Goal: Find specific page/section: Find specific page/section

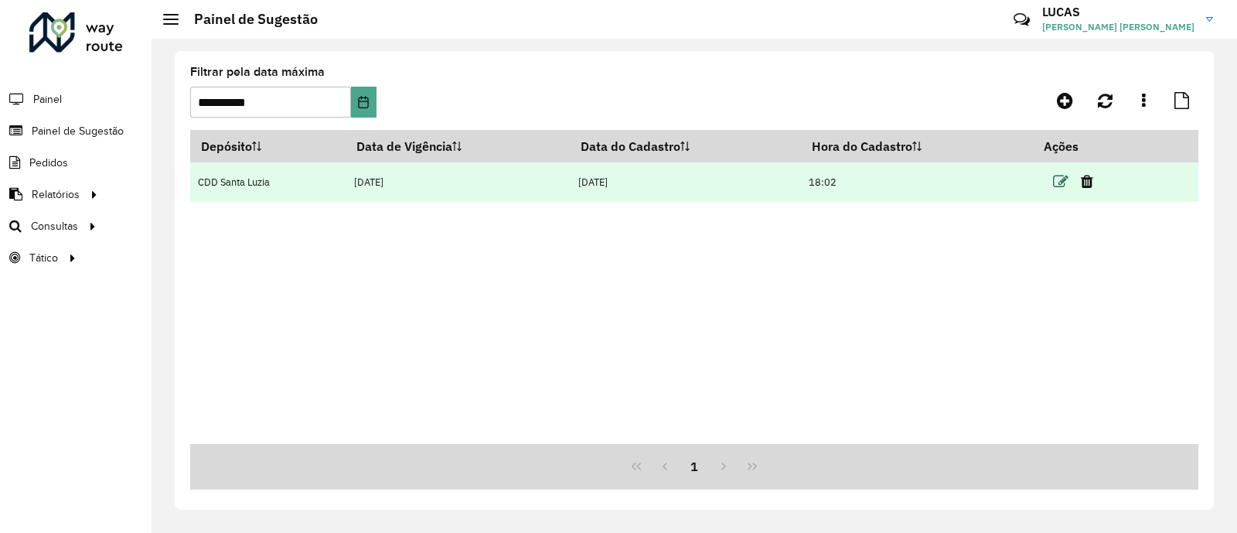
click at [1063, 176] on icon at bounding box center [1060, 181] width 15 height 15
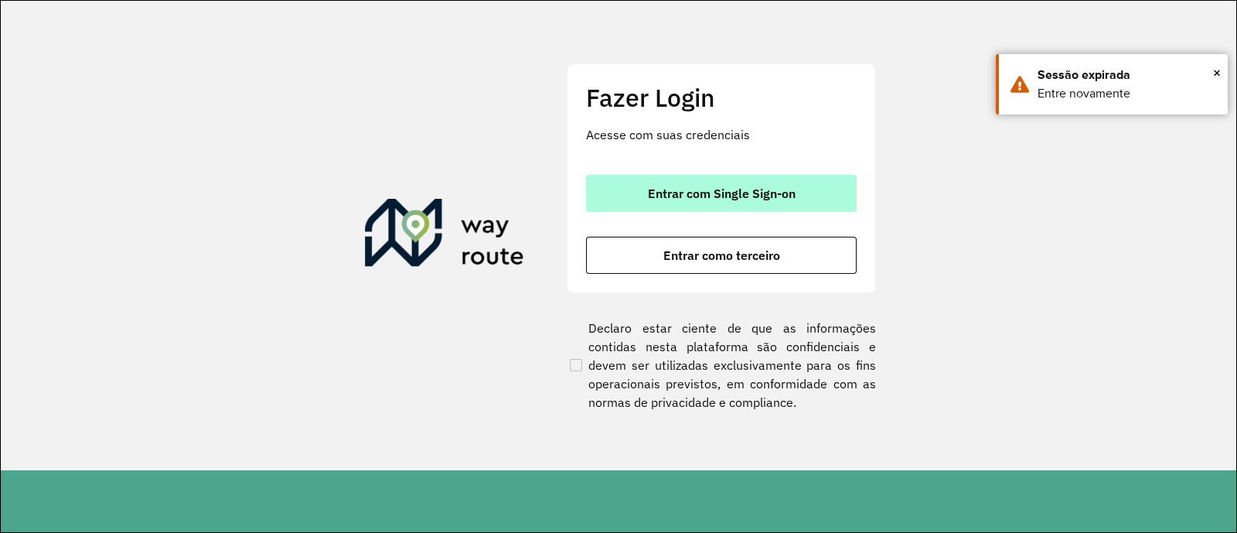
click at [793, 196] on span "Entrar com Single Sign-on" at bounding box center [722, 193] width 148 height 12
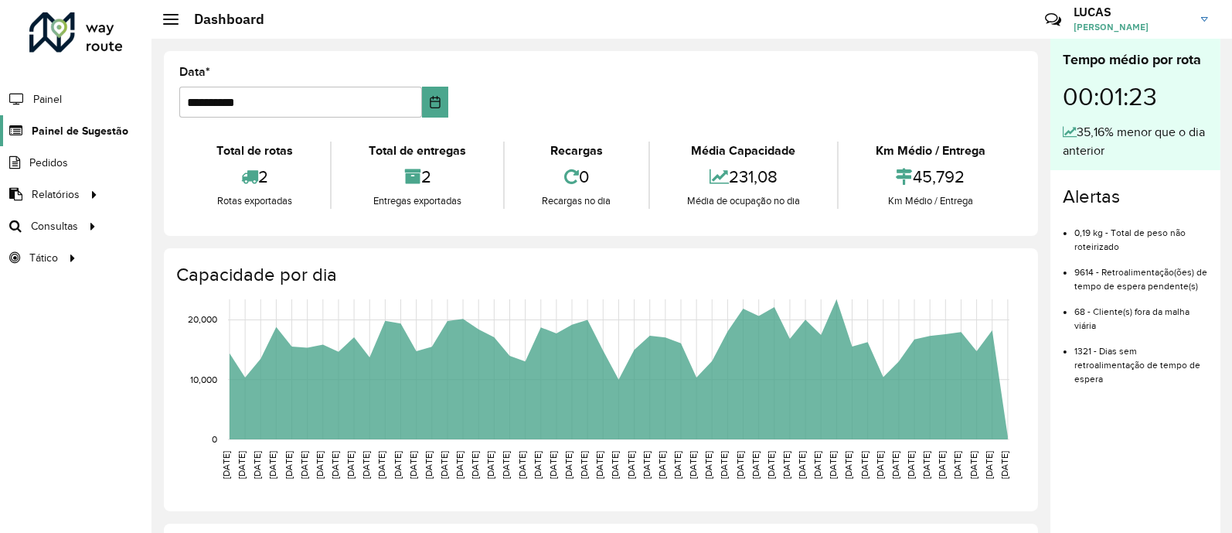
click at [69, 118] on link "Painel de Sugestão" at bounding box center [64, 130] width 128 height 31
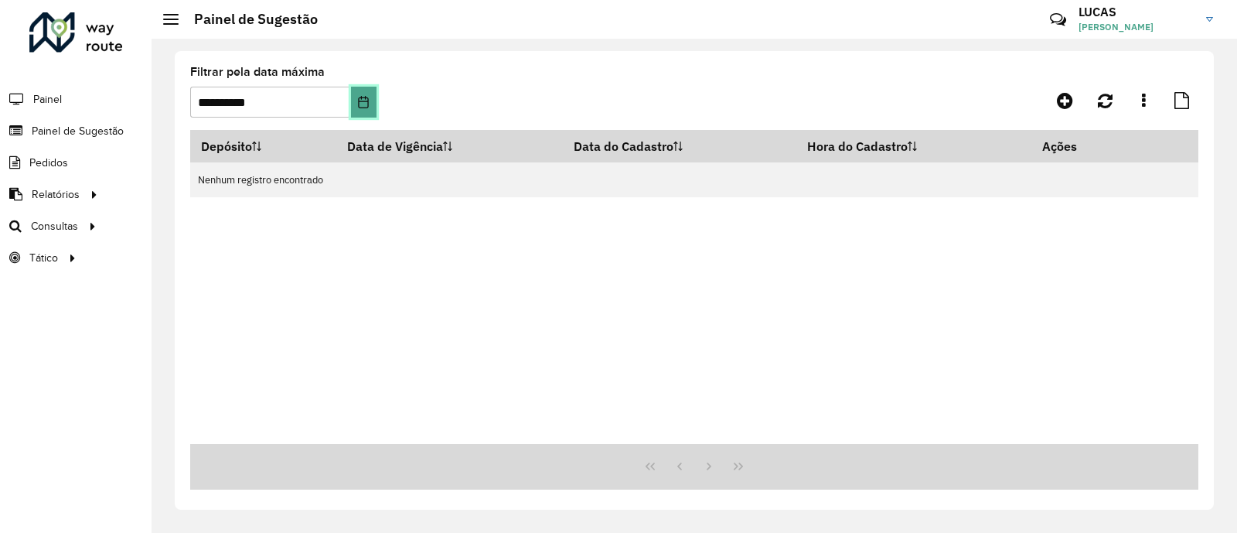
click at [362, 101] on icon "Choose Date" at bounding box center [364, 102] width 10 height 12
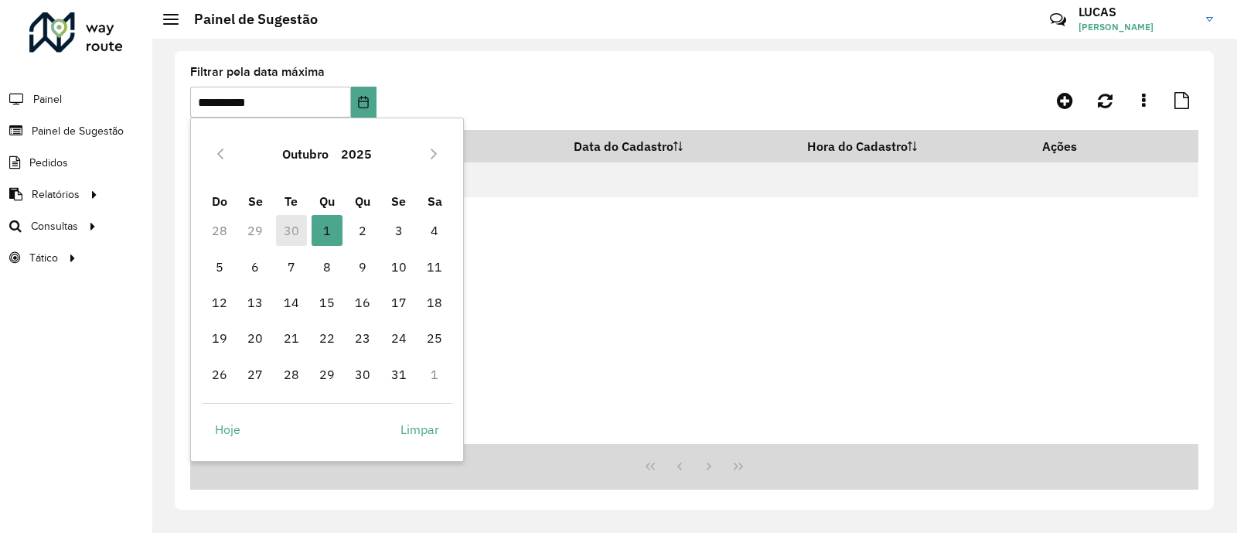
click at [293, 217] on td "30" at bounding box center [291, 231] width 36 height 36
click at [287, 227] on td "30" at bounding box center [291, 231] width 36 height 36
click at [208, 156] on button "Previous Month" at bounding box center [220, 153] width 25 height 25
click at [294, 373] on span "30" at bounding box center [291, 374] width 31 height 31
type input "**********"
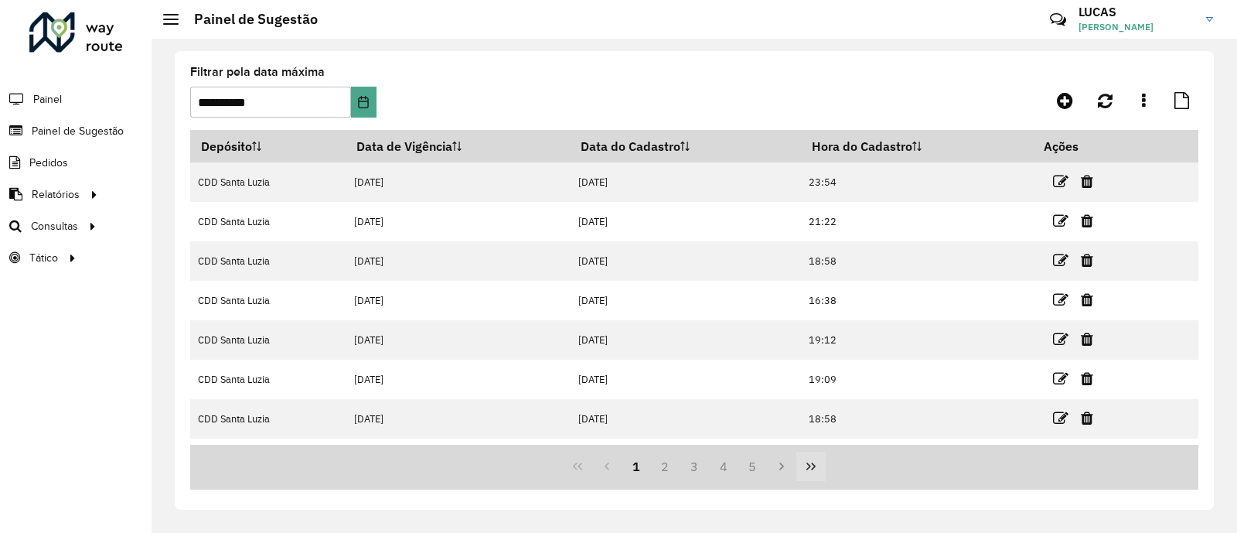
click at [805, 463] on icon "Last Page" at bounding box center [811, 466] width 12 height 12
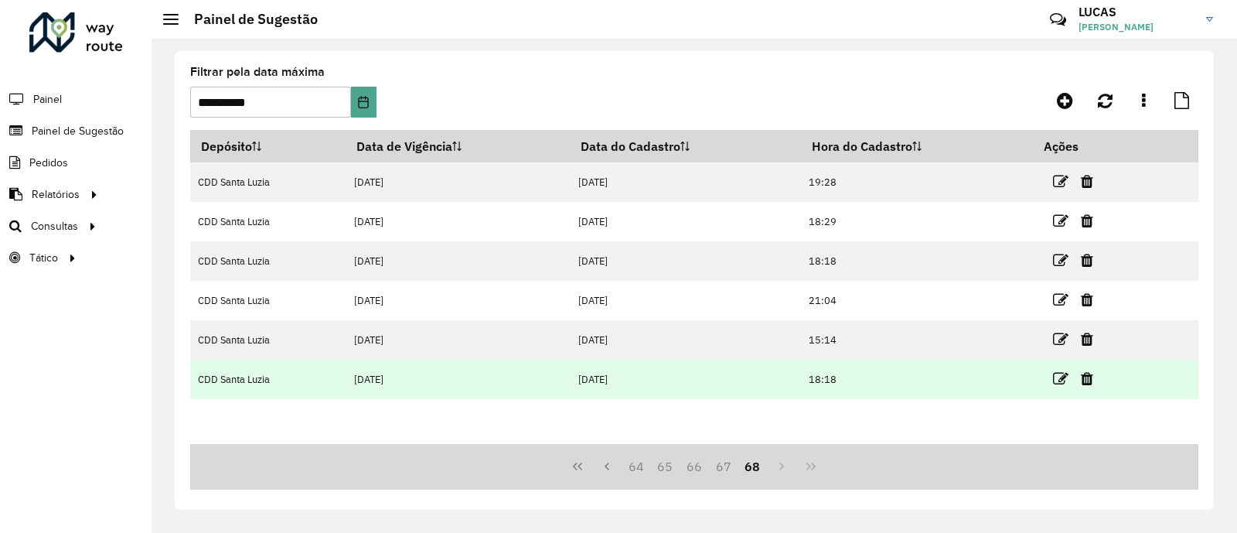
click at [1073, 373] on td at bounding box center [1080, 379] width 93 height 39
click at [1062, 380] on icon at bounding box center [1060, 378] width 15 height 15
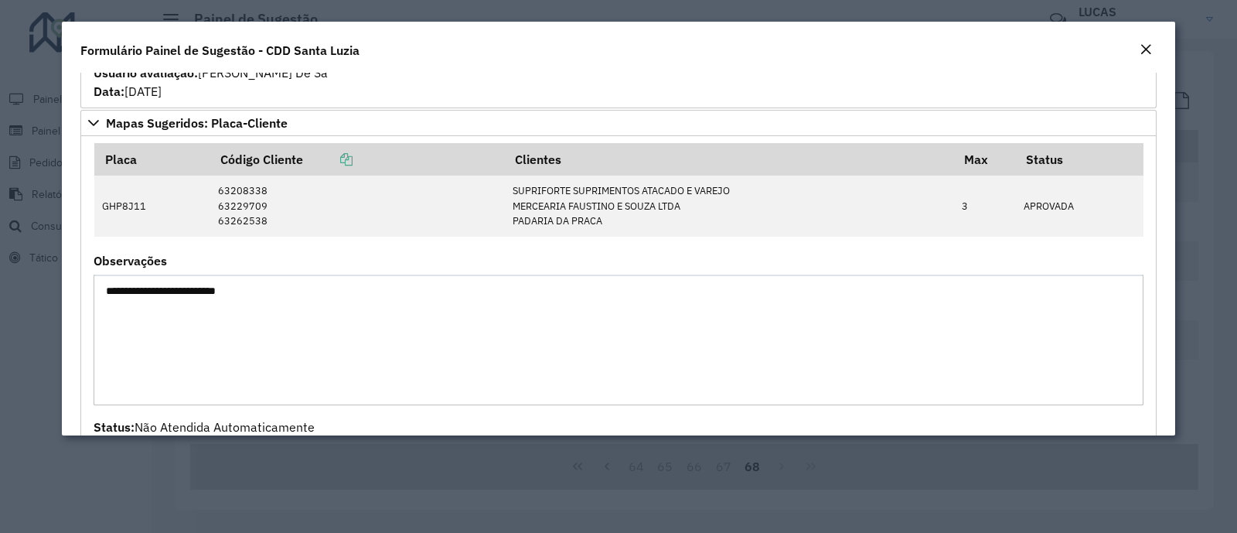
scroll to position [483, 0]
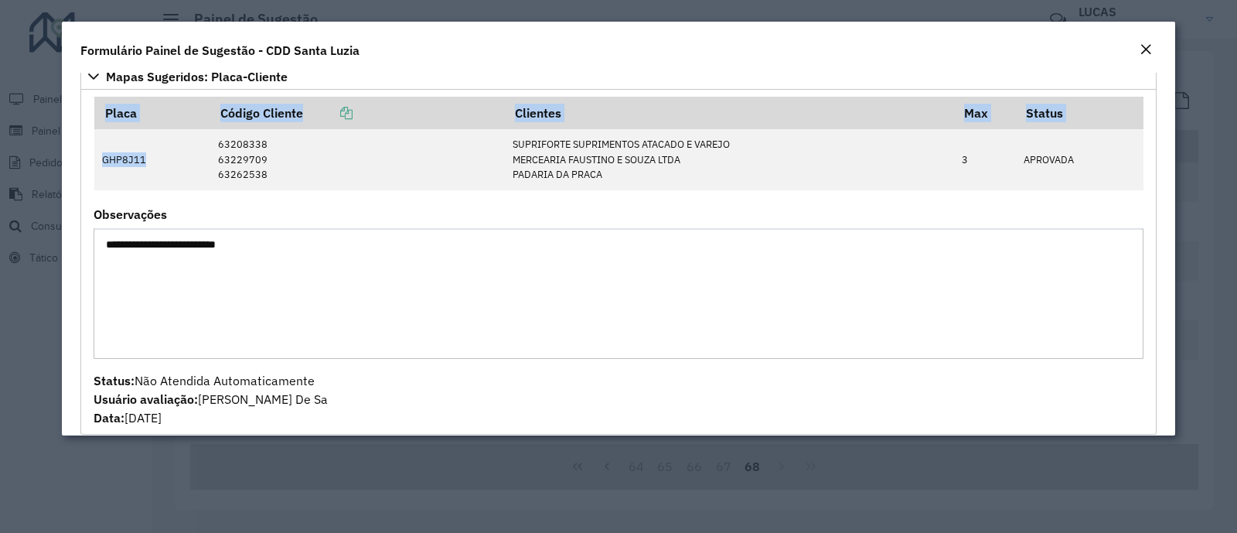
drag, startPoint x: 147, startPoint y: 155, endPoint x: 58, endPoint y: 165, distance: 89.5
click at [58, 165] on modal-container "**********" at bounding box center [618, 266] width 1237 height 533
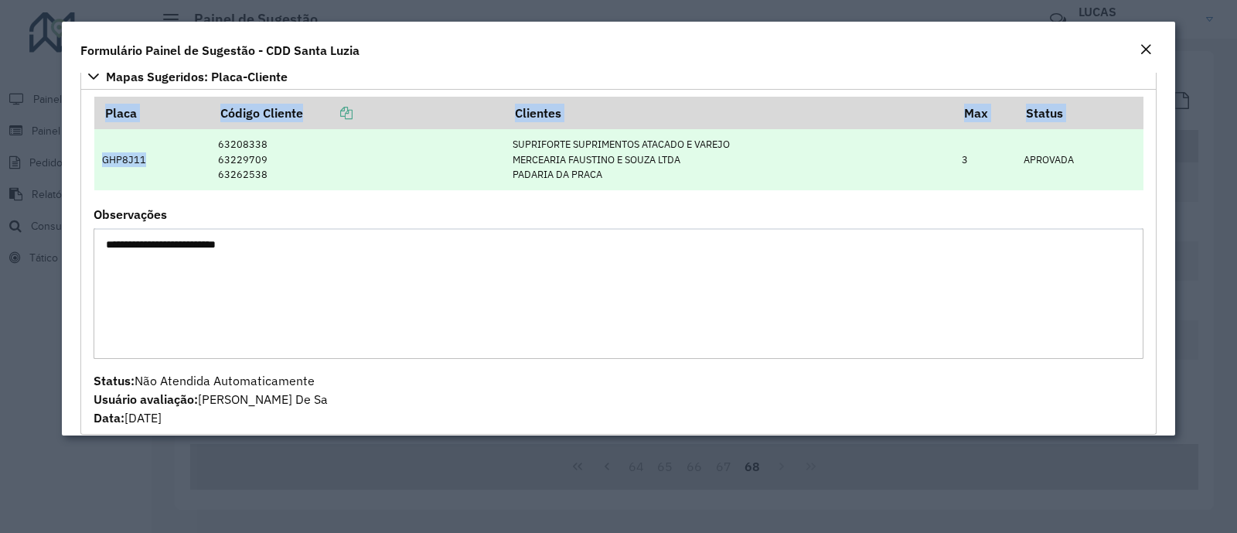
click at [128, 151] on td "GHP8J11" at bounding box center [152, 159] width 116 height 60
drag, startPoint x: 148, startPoint y: 160, endPoint x: 101, endPoint y: 165, distance: 46.7
click at [101, 165] on td "GHP8J11" at bounding box center [152, 159] width 116 height 60
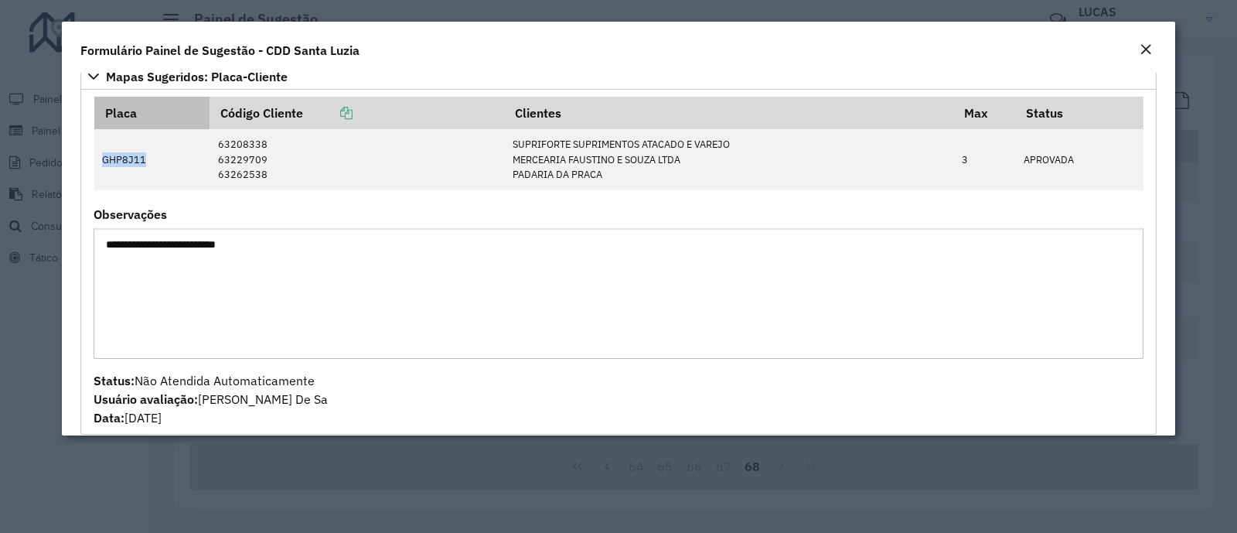
copy td "GHP8J11"
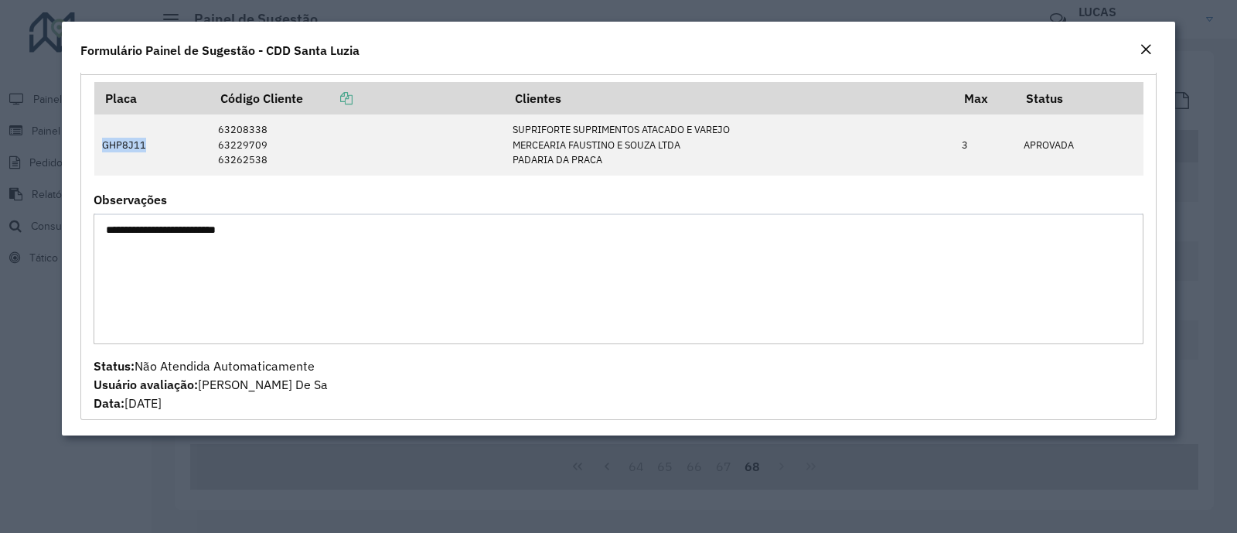
scroll to position [502, 0]
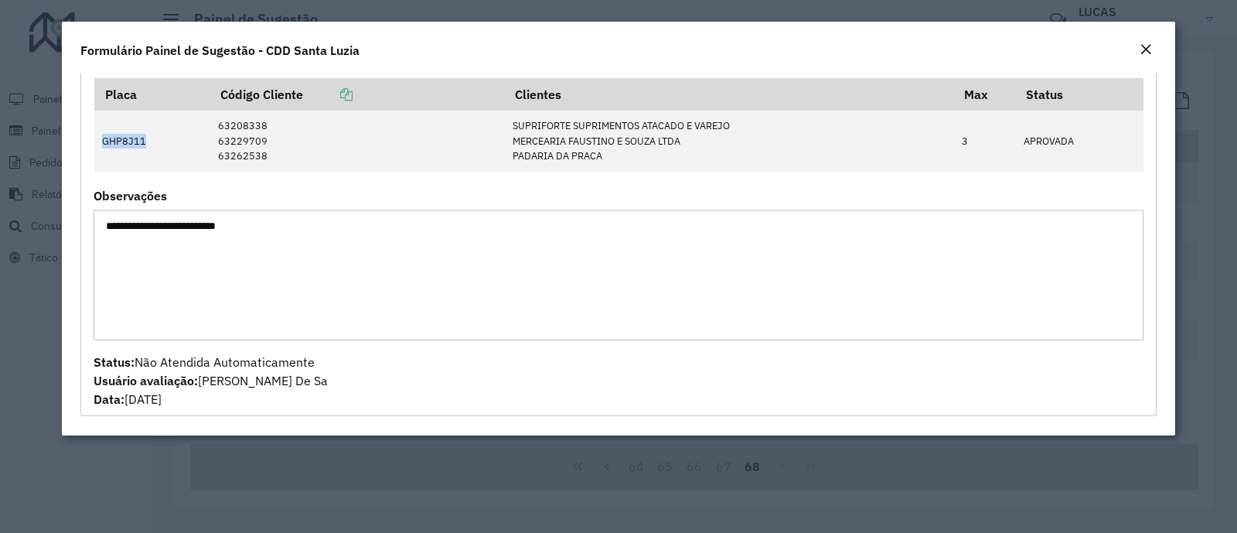
drag, startPoint x: 1152, startPoint y: 44, endPoint x: 1140, endPoint y: 41, distance: 12.0
click at [1148, 44] on em "Close" at bounding box center [1146, 49] width 12 height 12
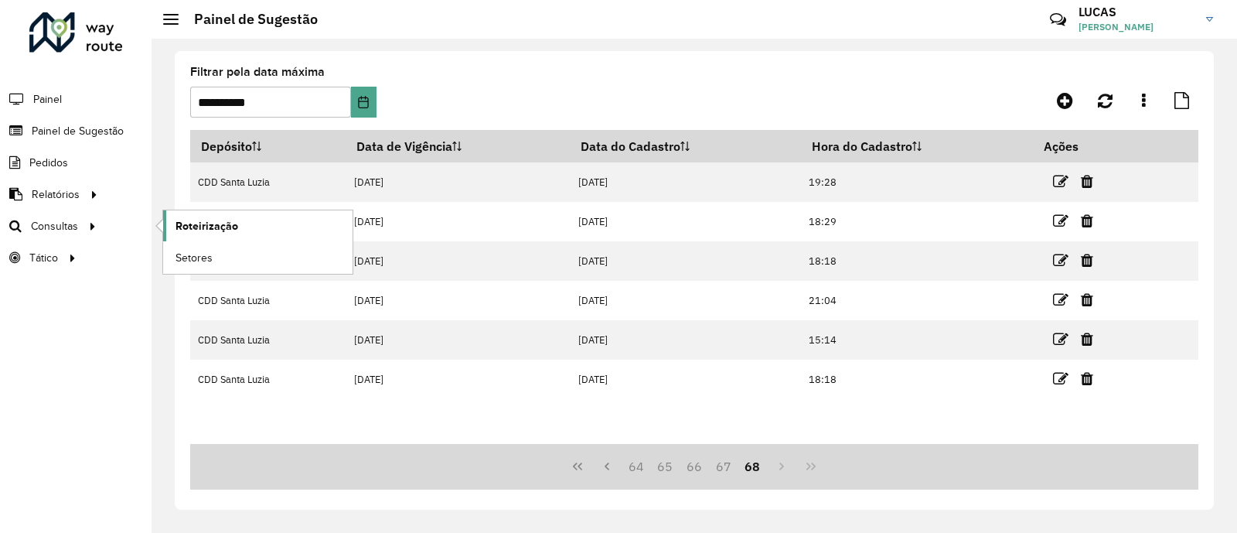
click at [213, 224] on span "Roteirização" at bounding box center [207, 226] width 63 height 16
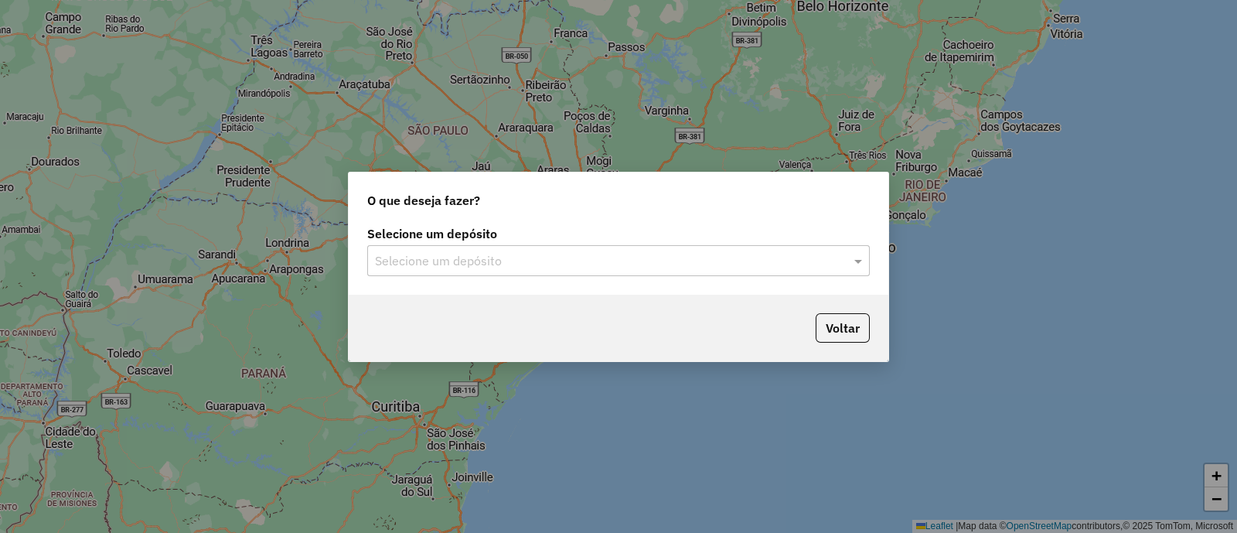
click at [545, 256] on input "text" at bounding box center [603, 261] width 456 height 19
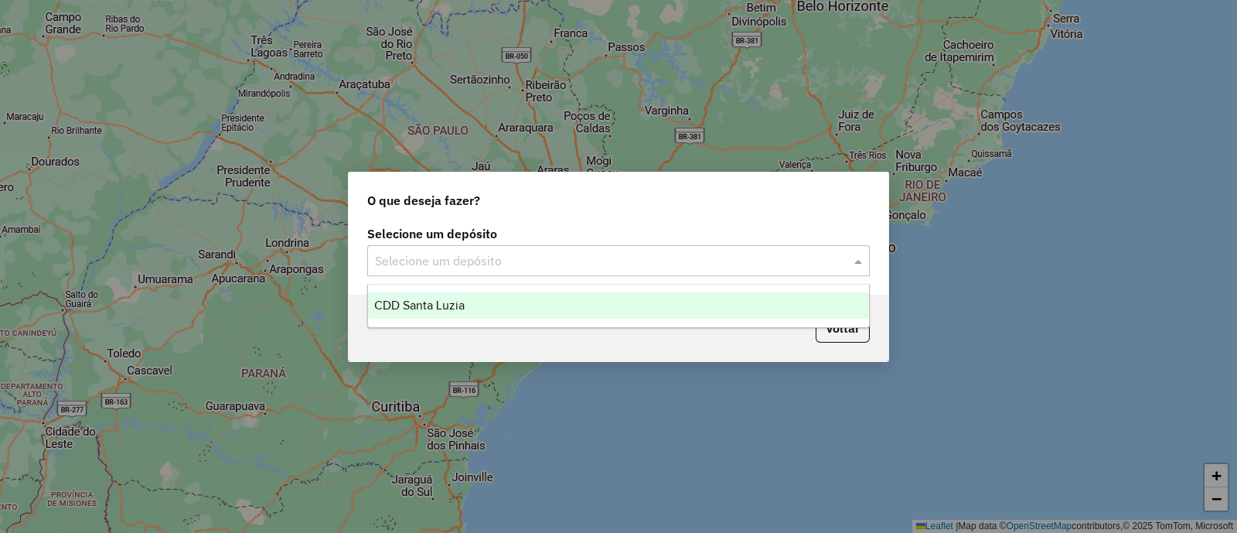
click at [499, 292] on div "CDD Santa Luzia" at bounding box center [618, 305] width 501 height 26
